Goal: Task Accomplishment & Management: Complete application form

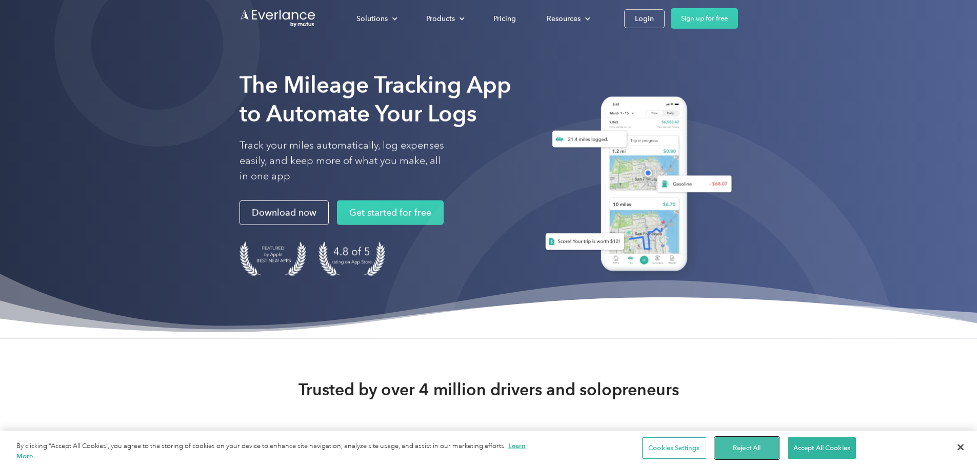
click at [745, 445] on button "Reject All" at bounding box center [747, 449] width 64 height 22
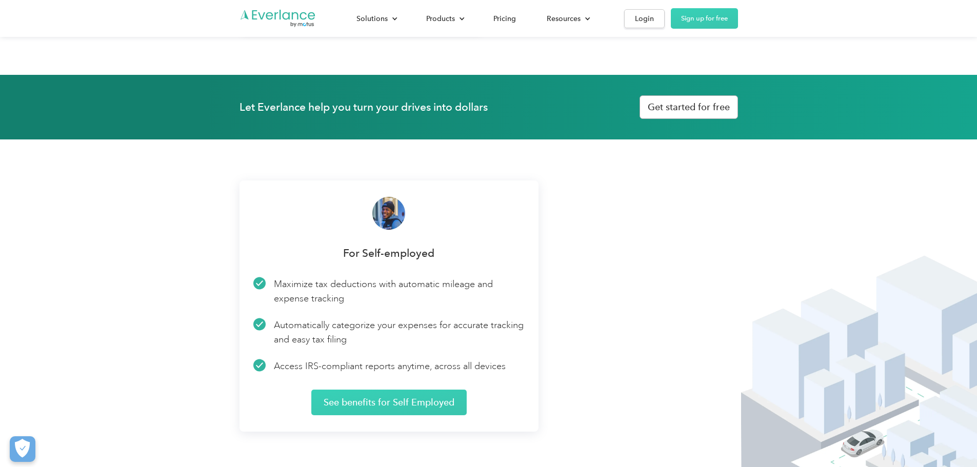
scroll to position [1385, 0]
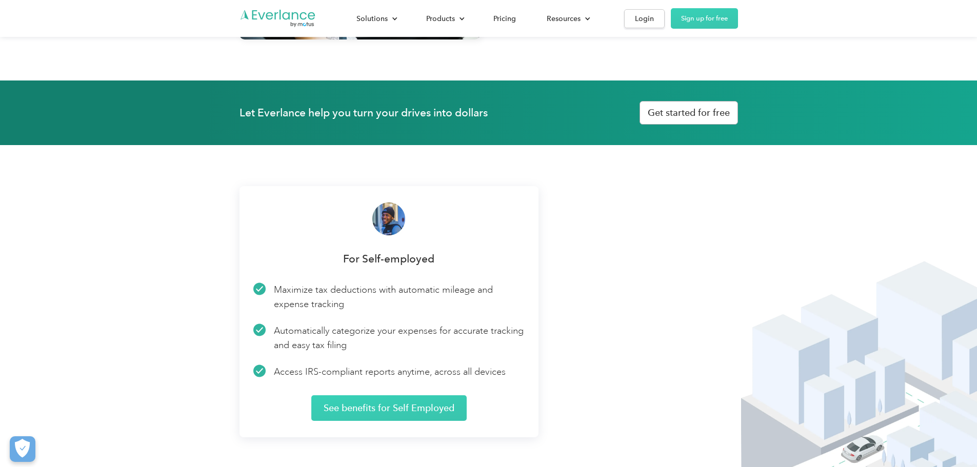
drag, startPoint x: 500, startPoint y: 166, endPoint x: 628, endPoint y: 184, distance: 130.0
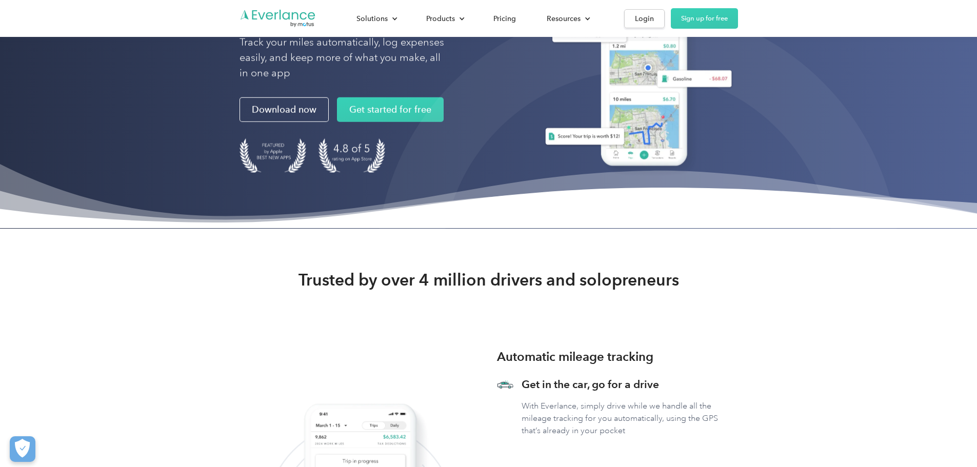
scroll to position [0, 0]
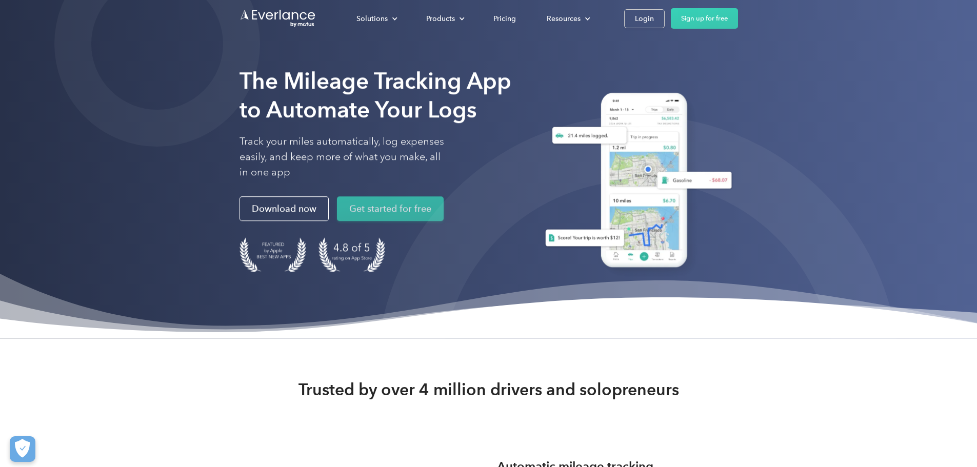
click at [337, 221] on link "Get started for free" at bounding box center [390, 208] width 107 height 25
